Goal: Information Seeking & Learning: Learn about a topic

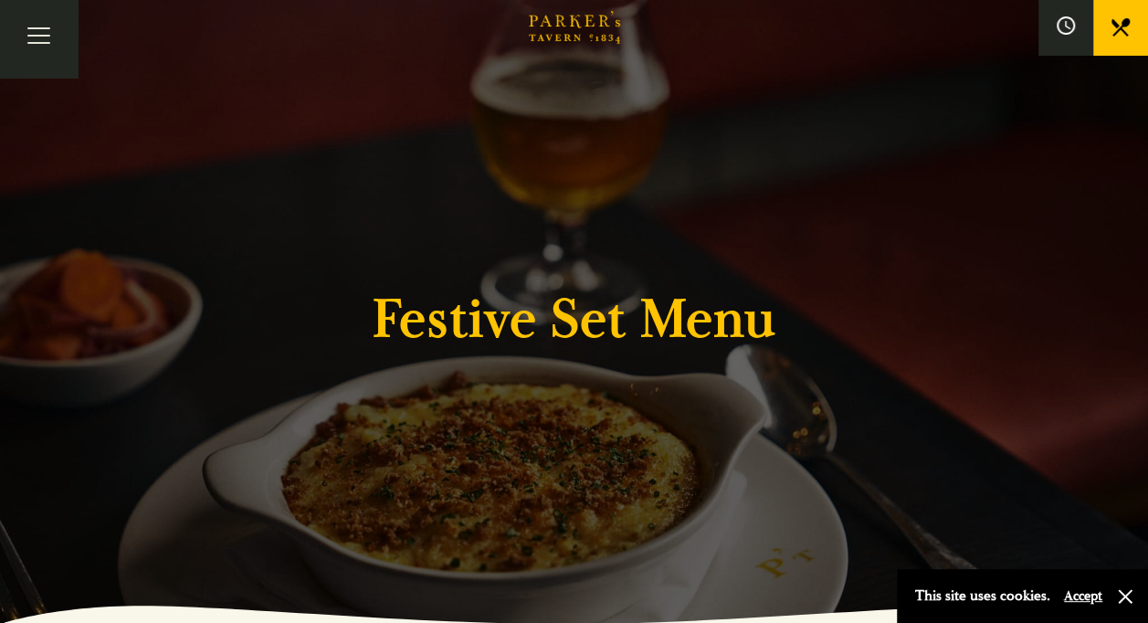
click at [1083, 596] on button "Accept" at bounding box center [1083, 595] width 38 height 17
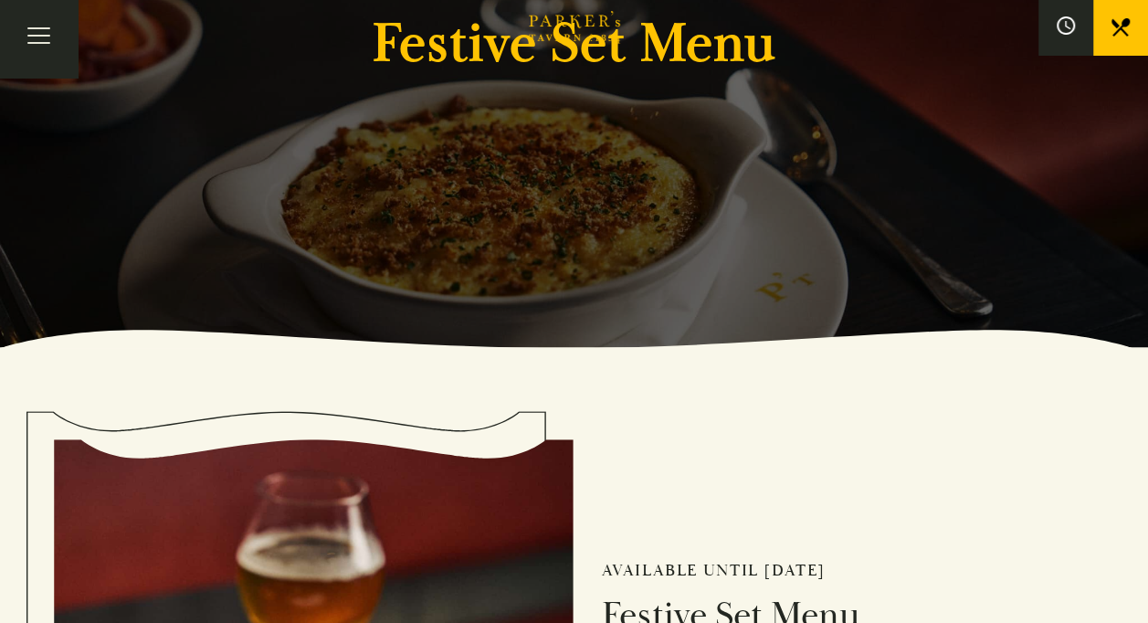
scroll to position [277, 0]
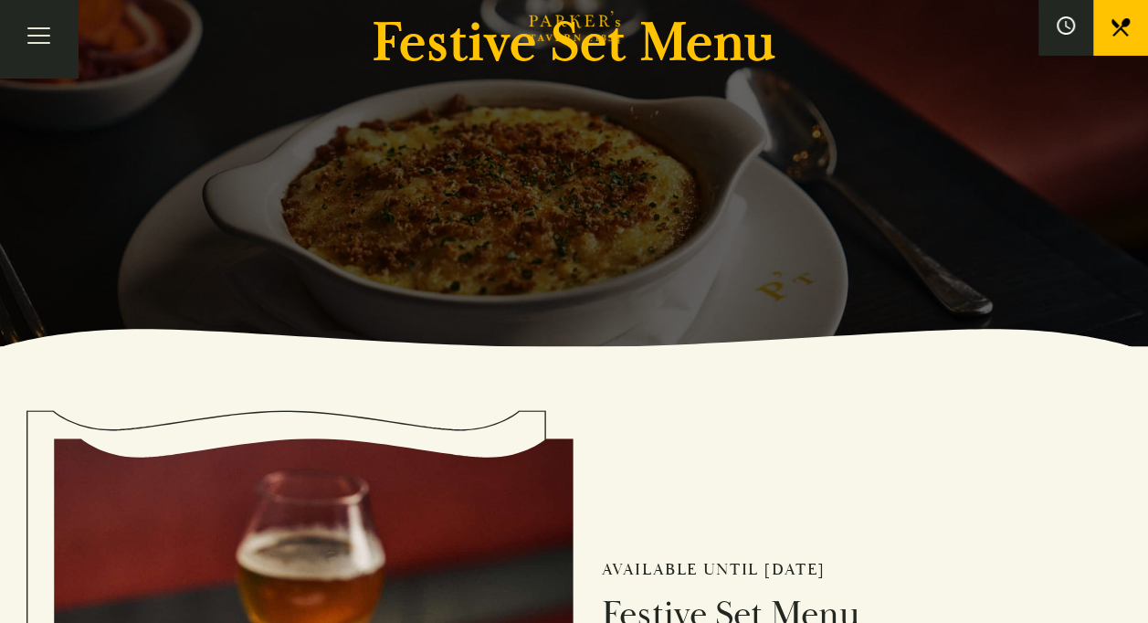
click at [834, 156] on div "Festive Set Menu" at bounding box center [574, 34] width 1096 height 623
click at [617, 26] on icon "Brasserie Restaurant Cambridge | Parker's Tavern Cambridge Parker's Tavern is a…" at bounding box center [574, 27] width 91 height 33
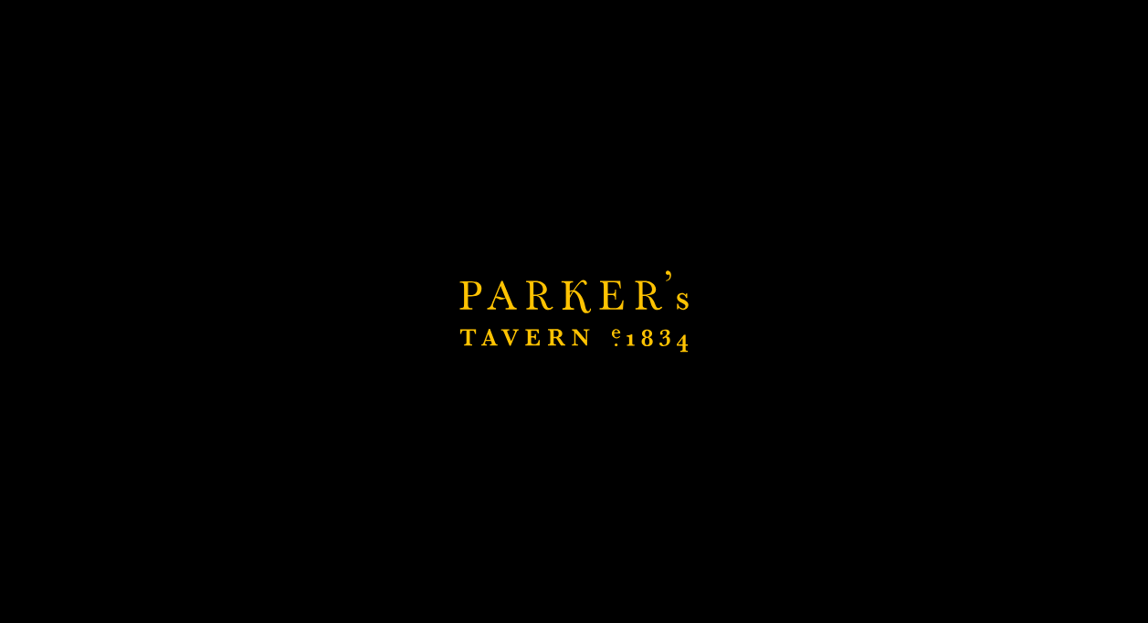
click at [617, 26] on icon "Brasserie Restaurant Cambridge | Parker's Tavern Cambridge Parker's Tavern is a…" at bounding box center [574, 27] width 91 height 33
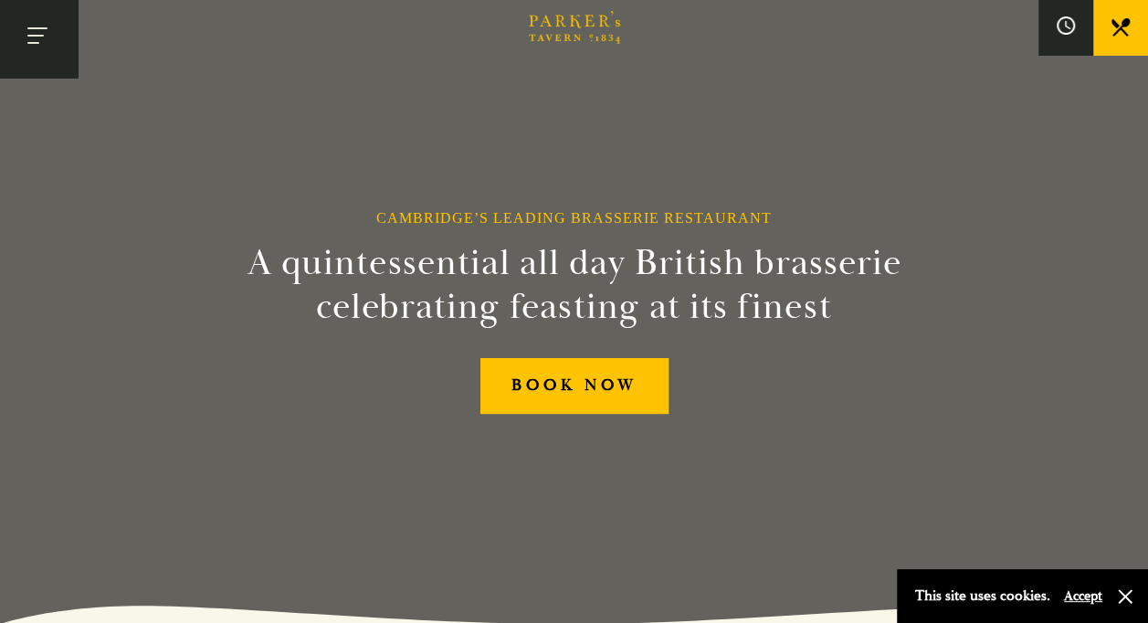
click at [38, 31] on button "Toggle navigation" at bounding box center [39, 39] width 78 height 78
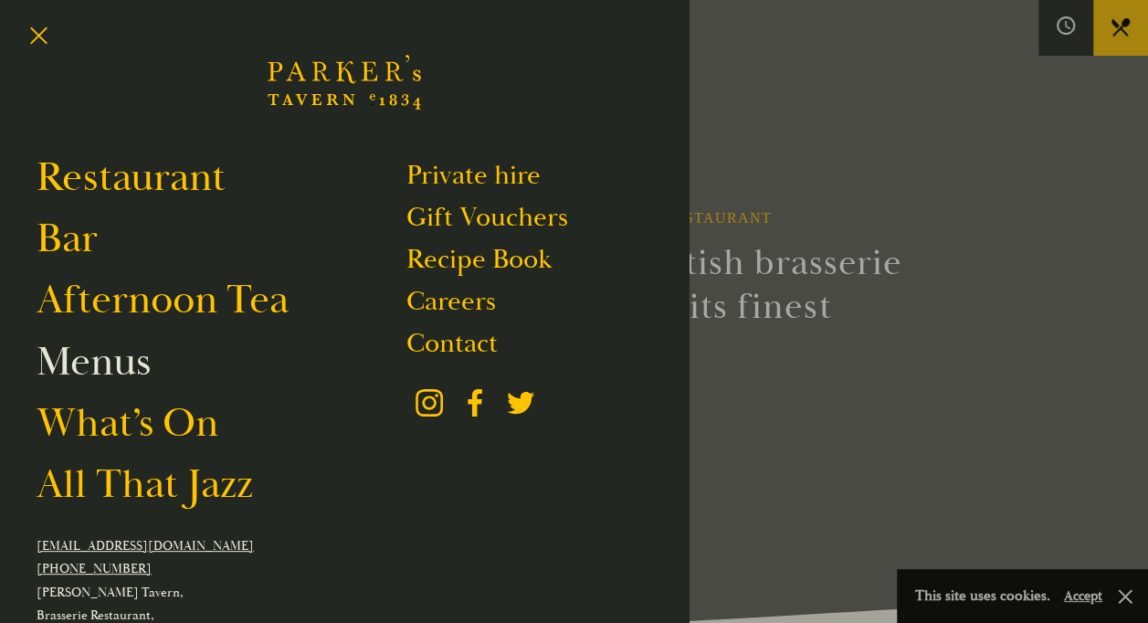
click at [111, 374] on link "Menus" at bounding box center [94, 361] width 114 height 51
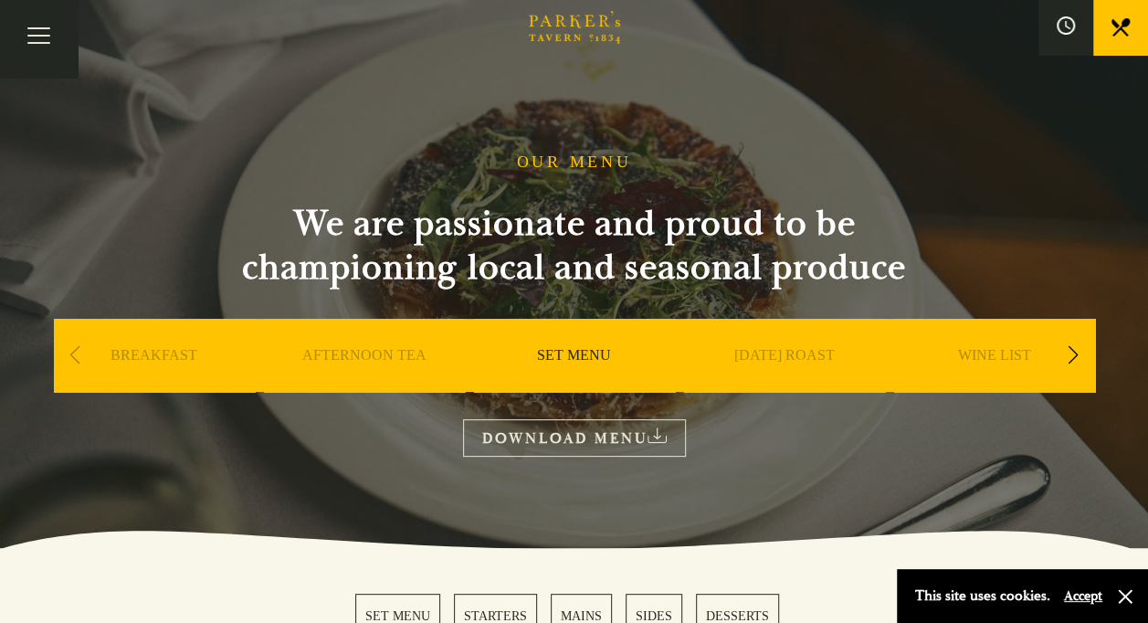
click at [1062, 351] on div "Next slide" at bounding box center [1073, 355] width 25 height 40
click at [1069, 351] on div "Next slide" at bounding box center [1073, 355] width 25 height 40
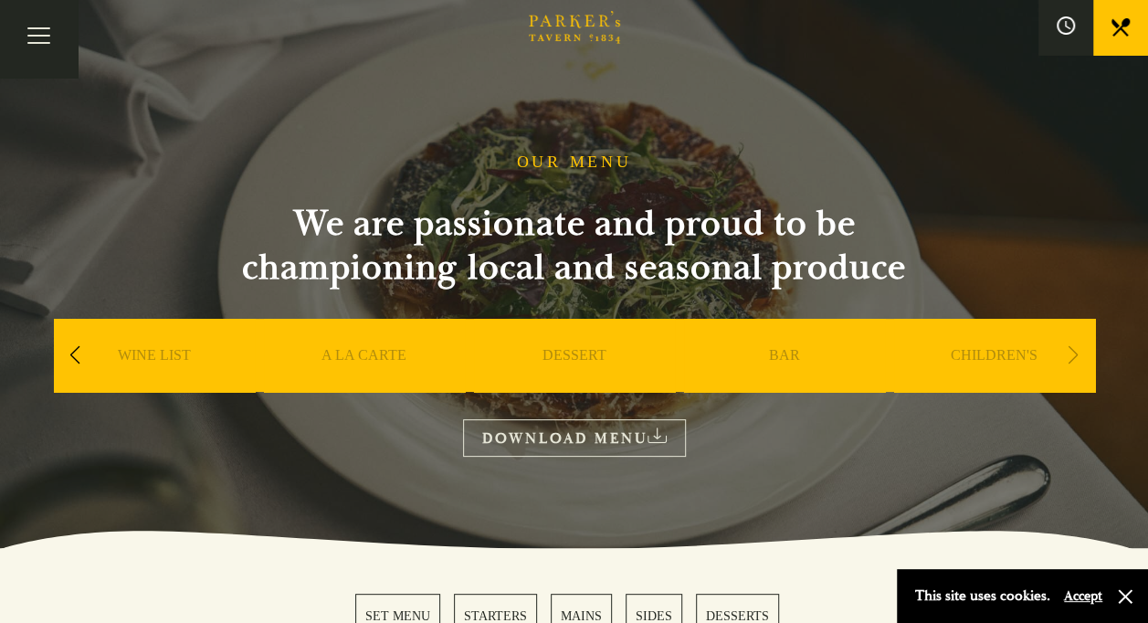
click at [1069, 351] on div "Next slide" at bounding box center [1073, 355] width 25 height 40
click at [1078, 356] on div "Next slide" at bounding box center [1073, 355] width 25 height 40
click at [1065, 350] on div "Next slide" at bounding box center [1073, 355] width 25 height 40
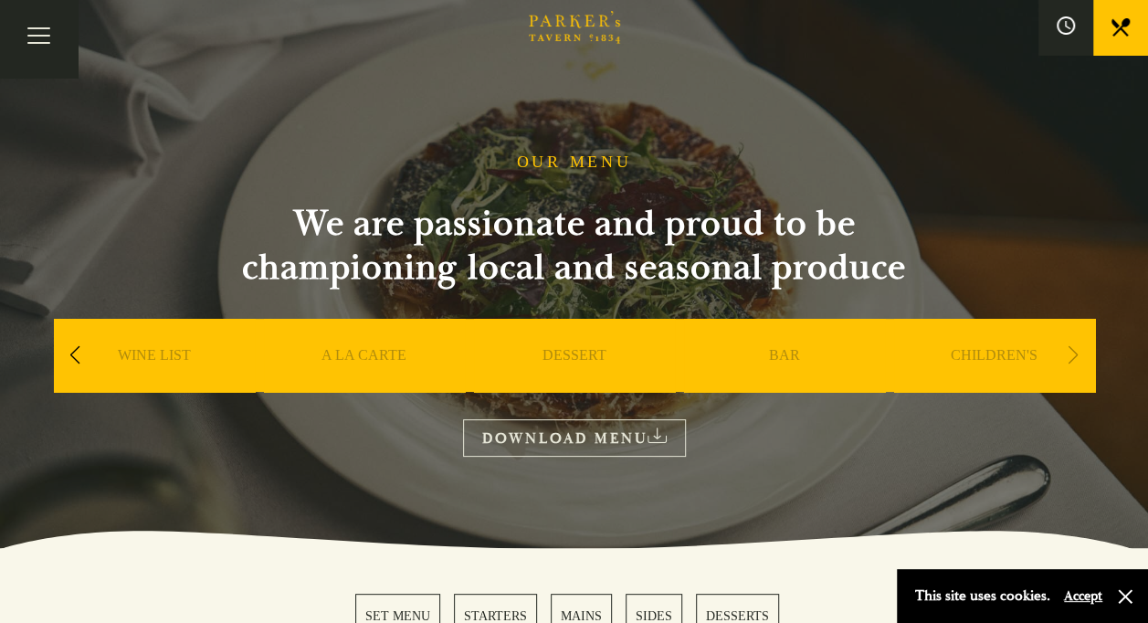
click at [1065, 350] on div "Next slide" at bounding box center [1073, 355] width 25 height 40
click at [31, 37] on button "Toggle navigation" at bounding box center [39, 39] width 78 height 78
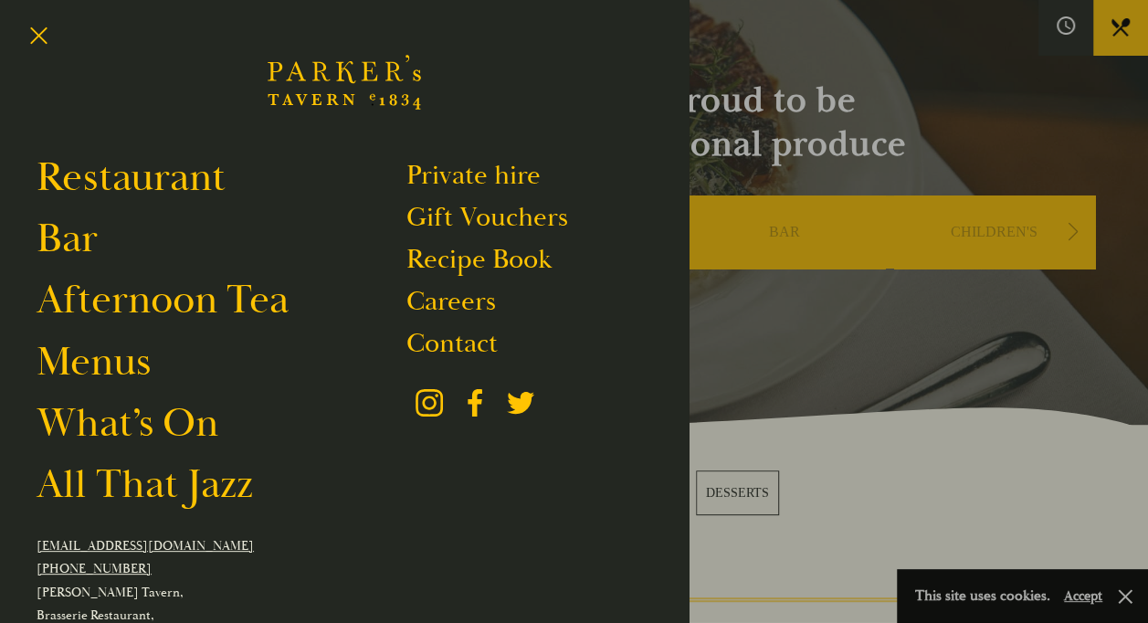
click at [1124, 601] on div at bounding box center [574, 311] width 1148 height 623
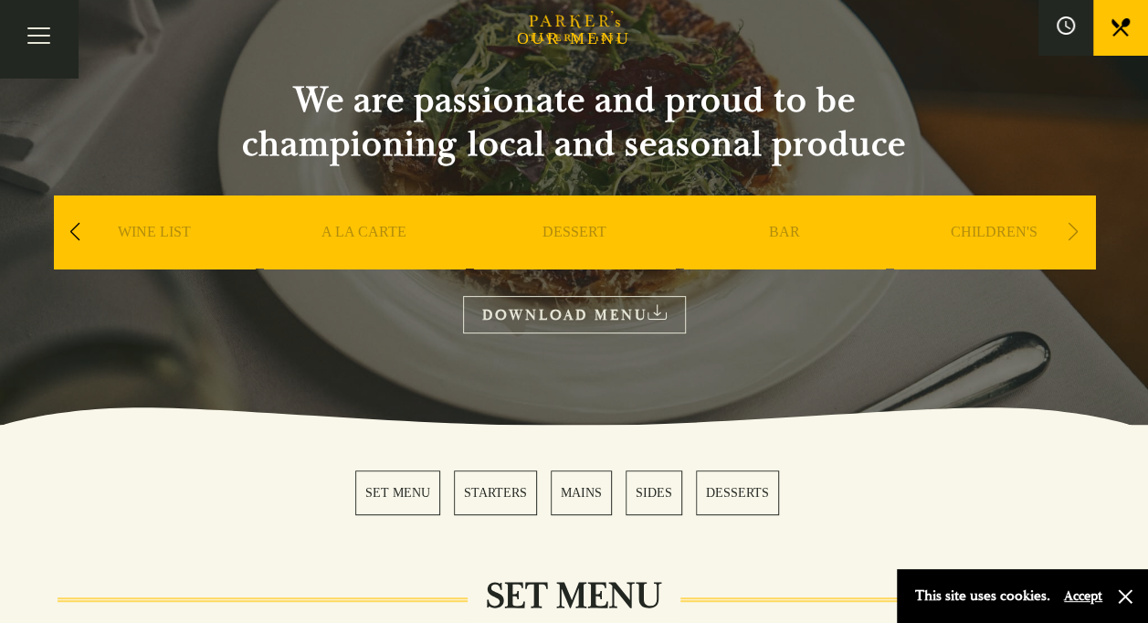
click at [1090, 591] on button "Accept" at bounding box center [1083, 595] width 38 height 17
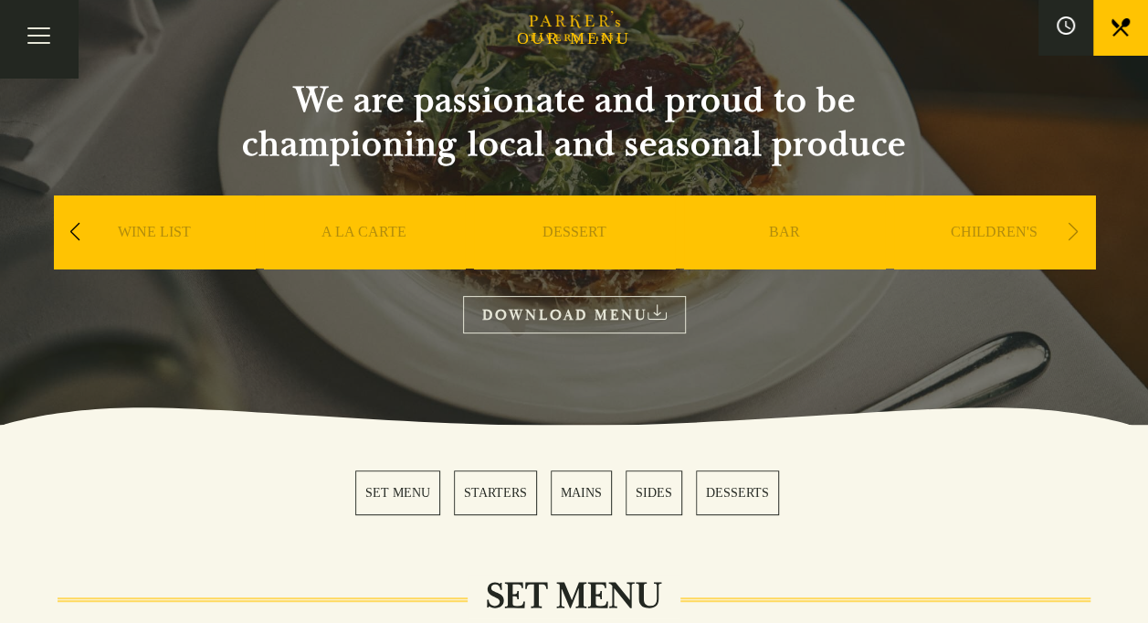
click at [374, 493] on link "SET MENU" at bounding box center [397, 492] width 85 height 45
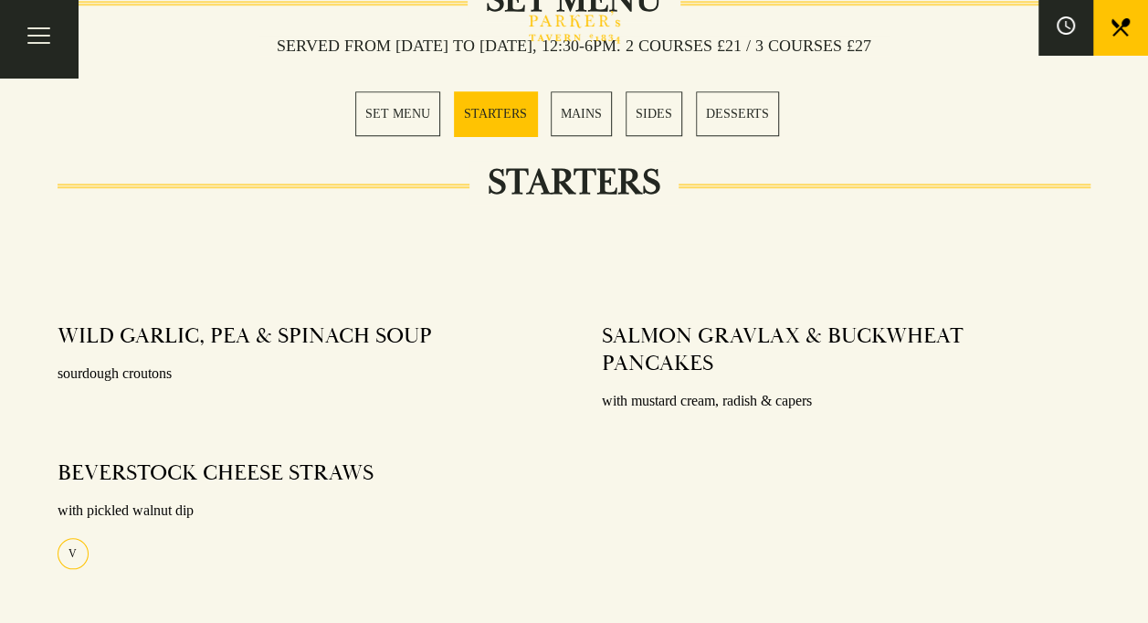
scroll to position [163, 0]
click at [588, 111] on link "MAINS" at bounding box center [581, 113] width 61 height 45
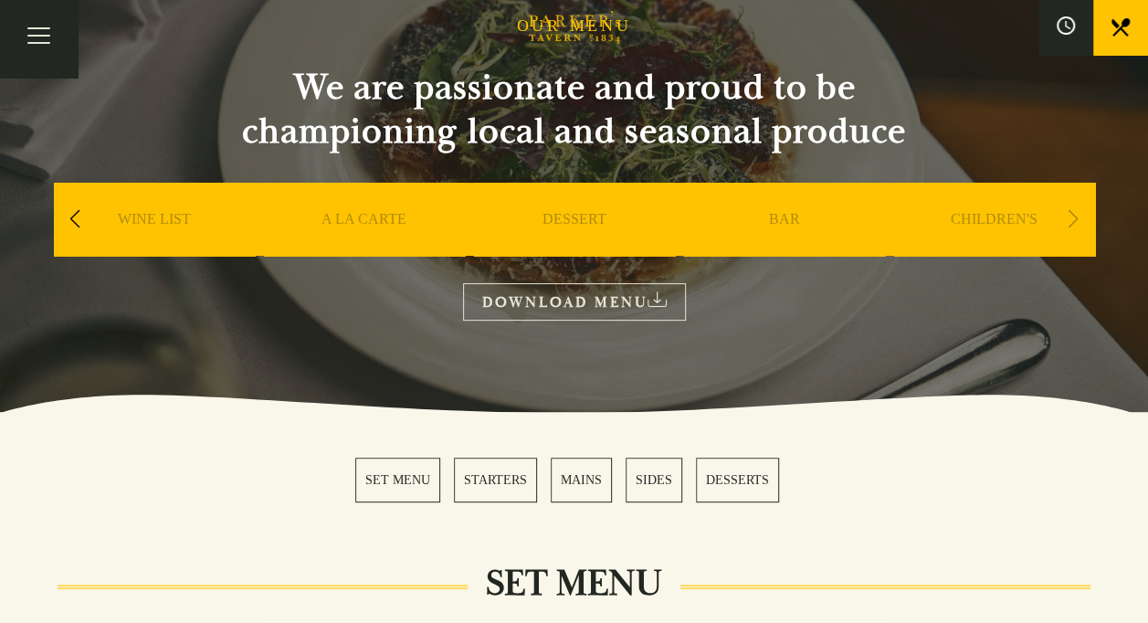
scroll to position [123, 0]
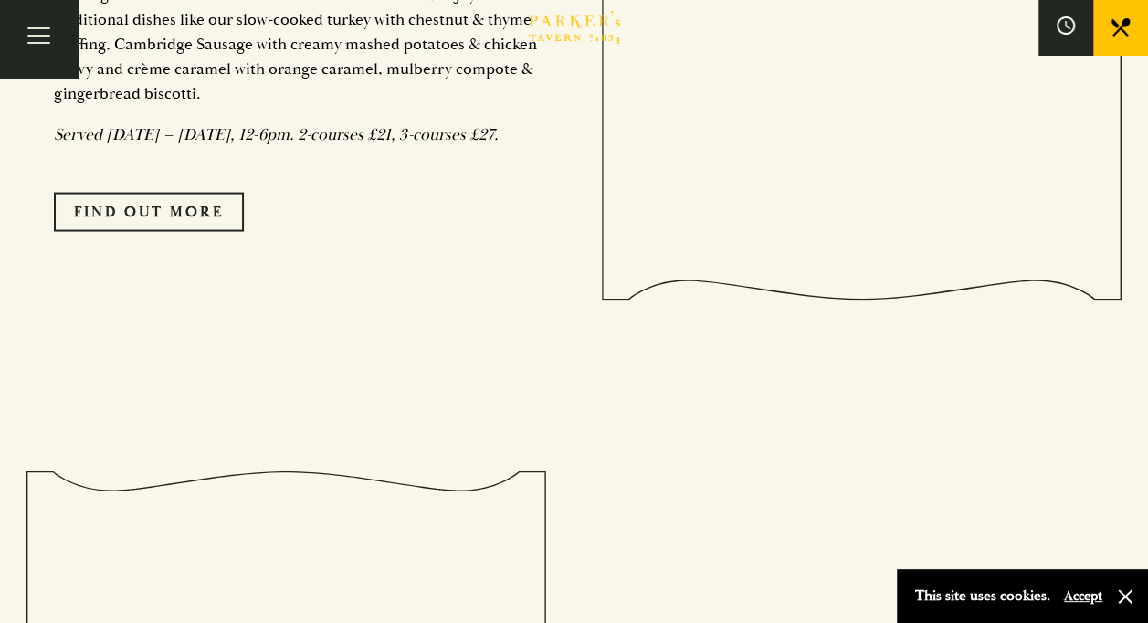
scroll to position [1701, 0]
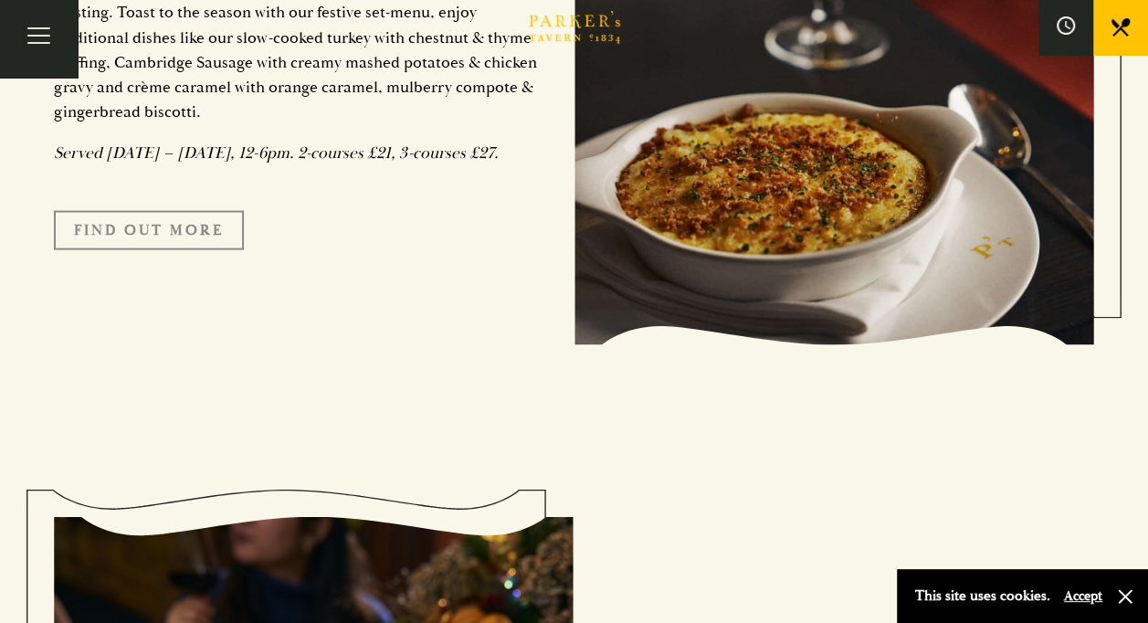
click at [124, 248] on link "FIND OUT MORE" at bounding box center [149, 229] width 190 height 38
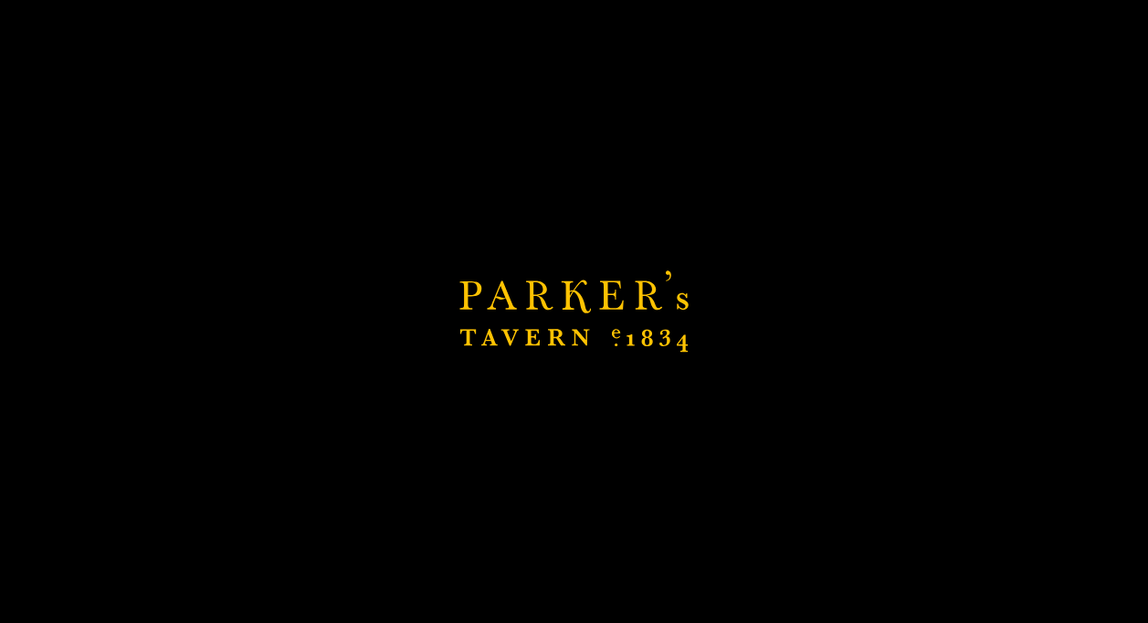
scroll to position [2002, 0]
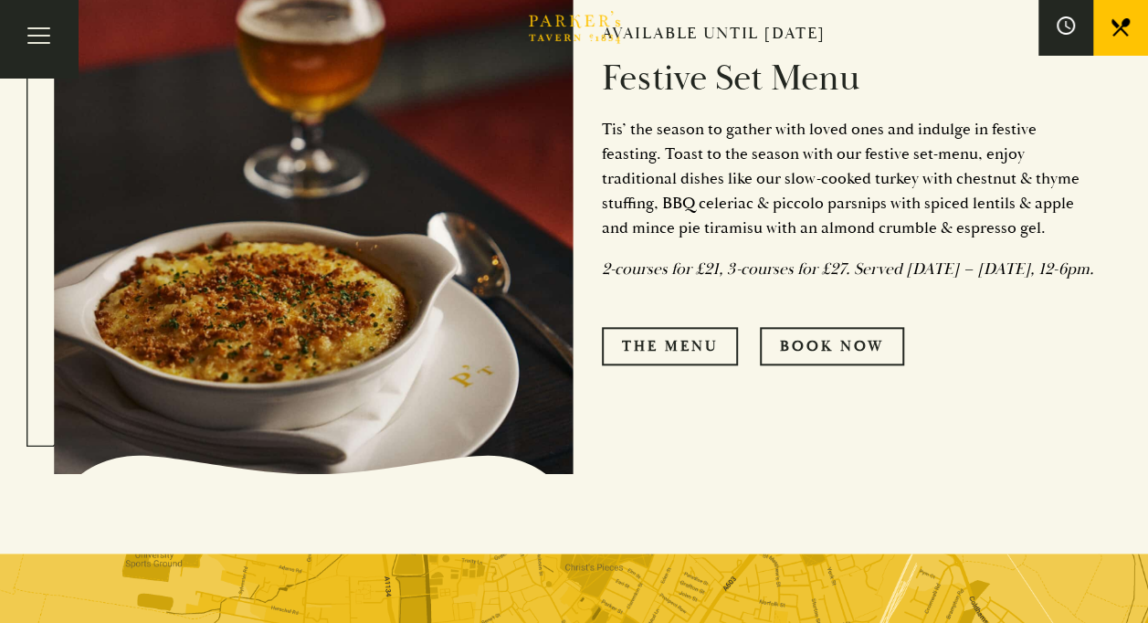
scroll to position [815, 0]
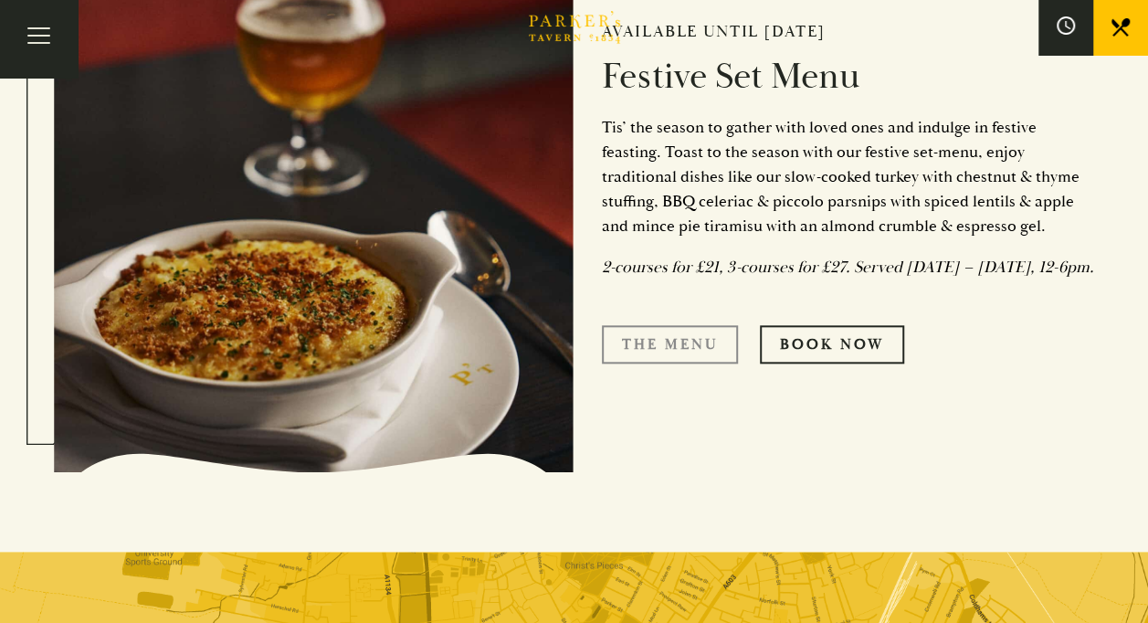
click at [703, 348] on link "The Menu" at bounding box center [670, 344] width 136 height 38
